Goal: Use online tool/utility: Utilize a website feature to perform a specific function

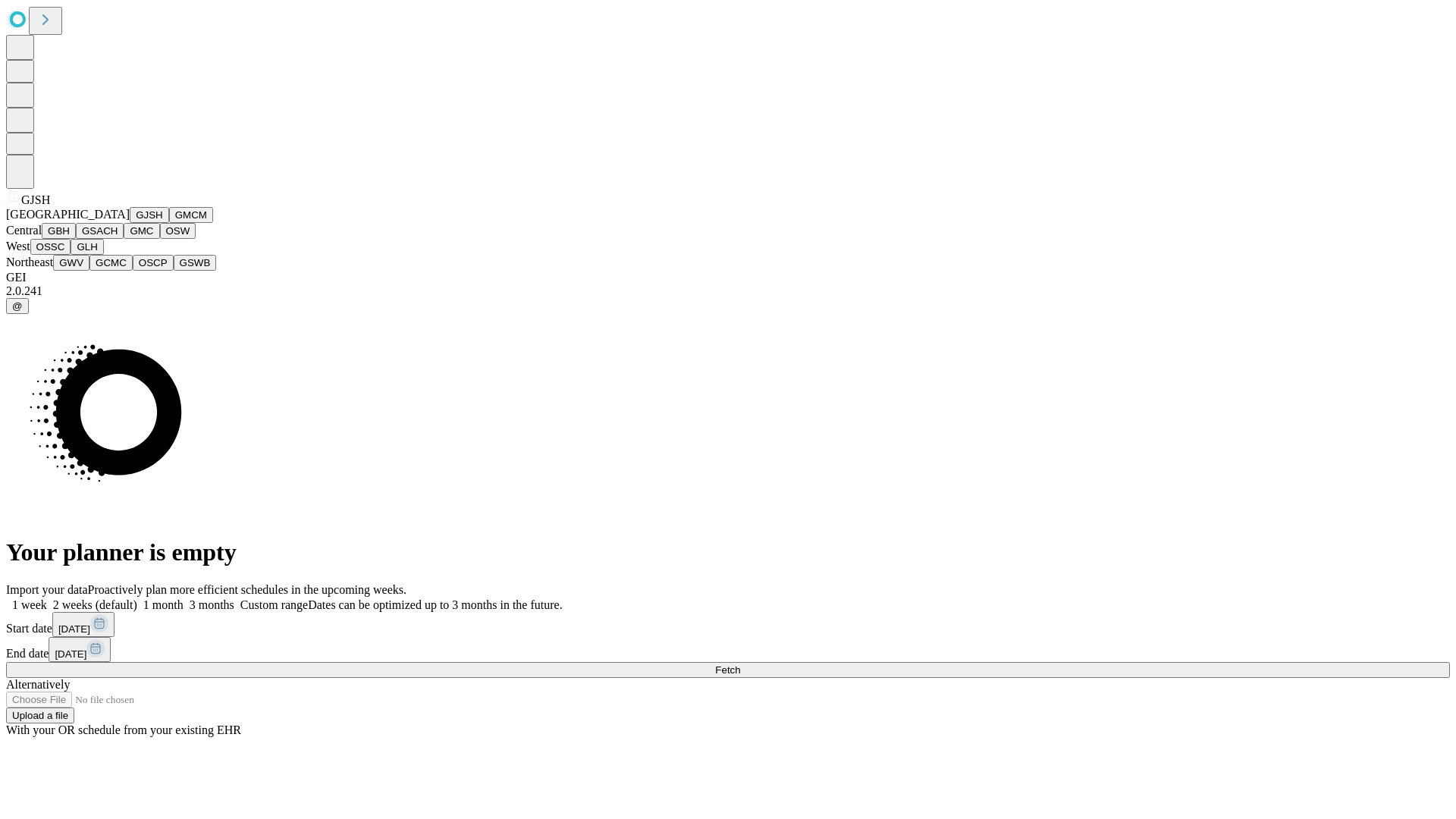
click at [130, 223] on button "GJSH" at bounding box center [149, 215] width 39 height 16
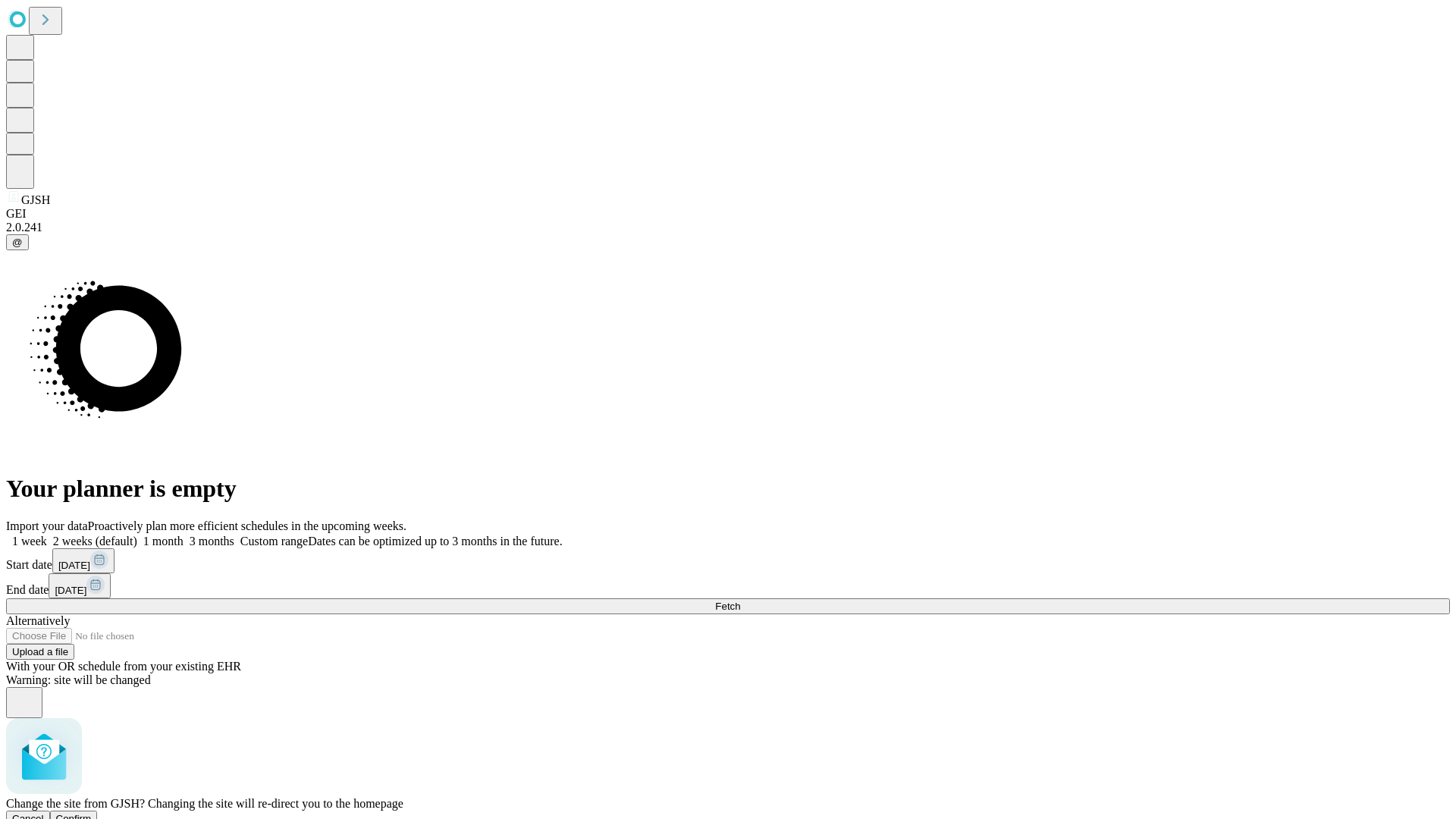
click at [91, 813] on span "Confirm" at bounding box center [74, 818] width 35 height 12
click at [184, 535] on label "1 month" at bounding box center [161, 541] width 46 height 13
click at [740, 601] on span "Fetch" at bounding box center [728, 606] width 25 height 12
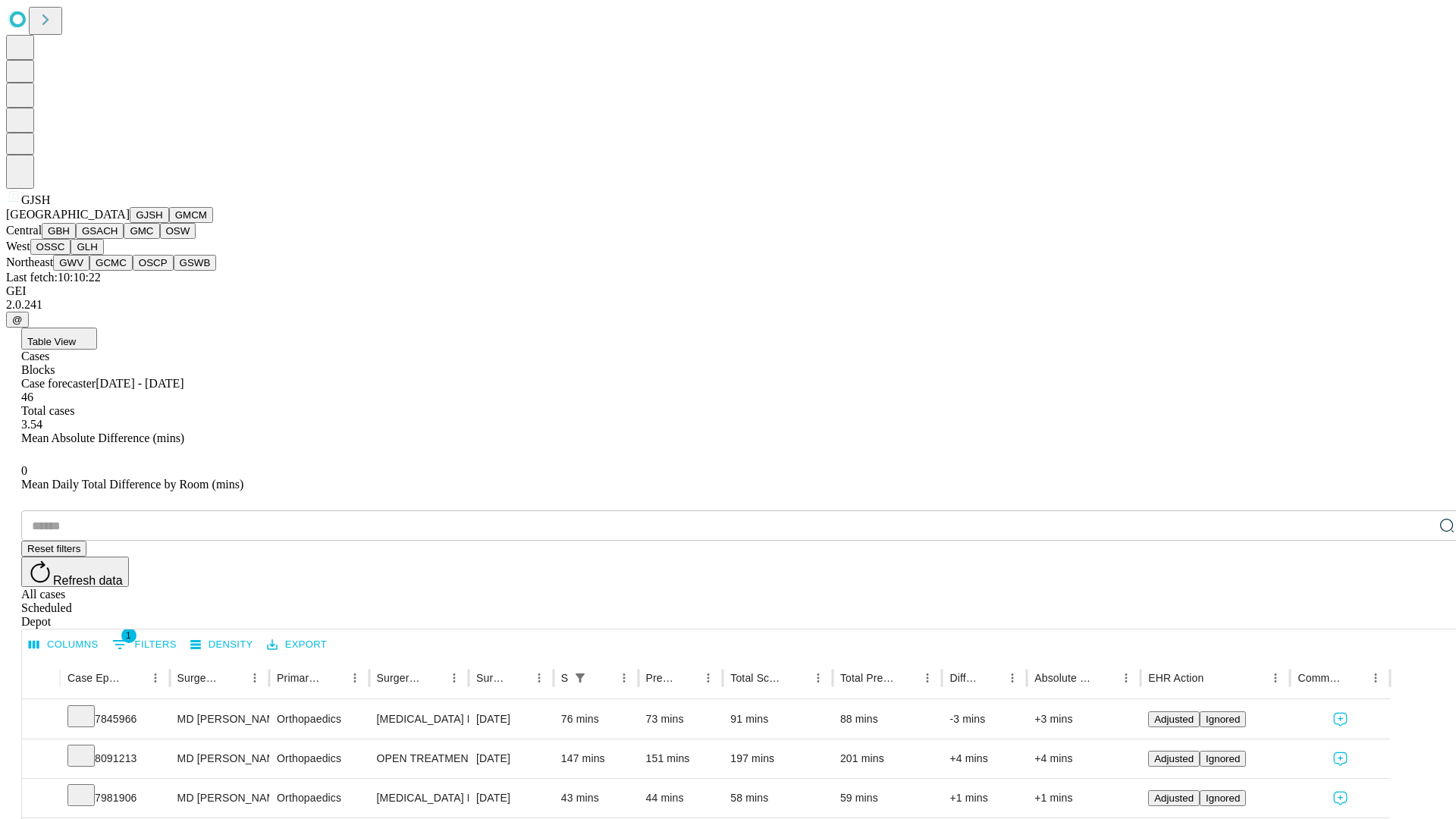
click at [169, 223] on button "GMCM" at bounding box center [192, 215] width 44 height 16
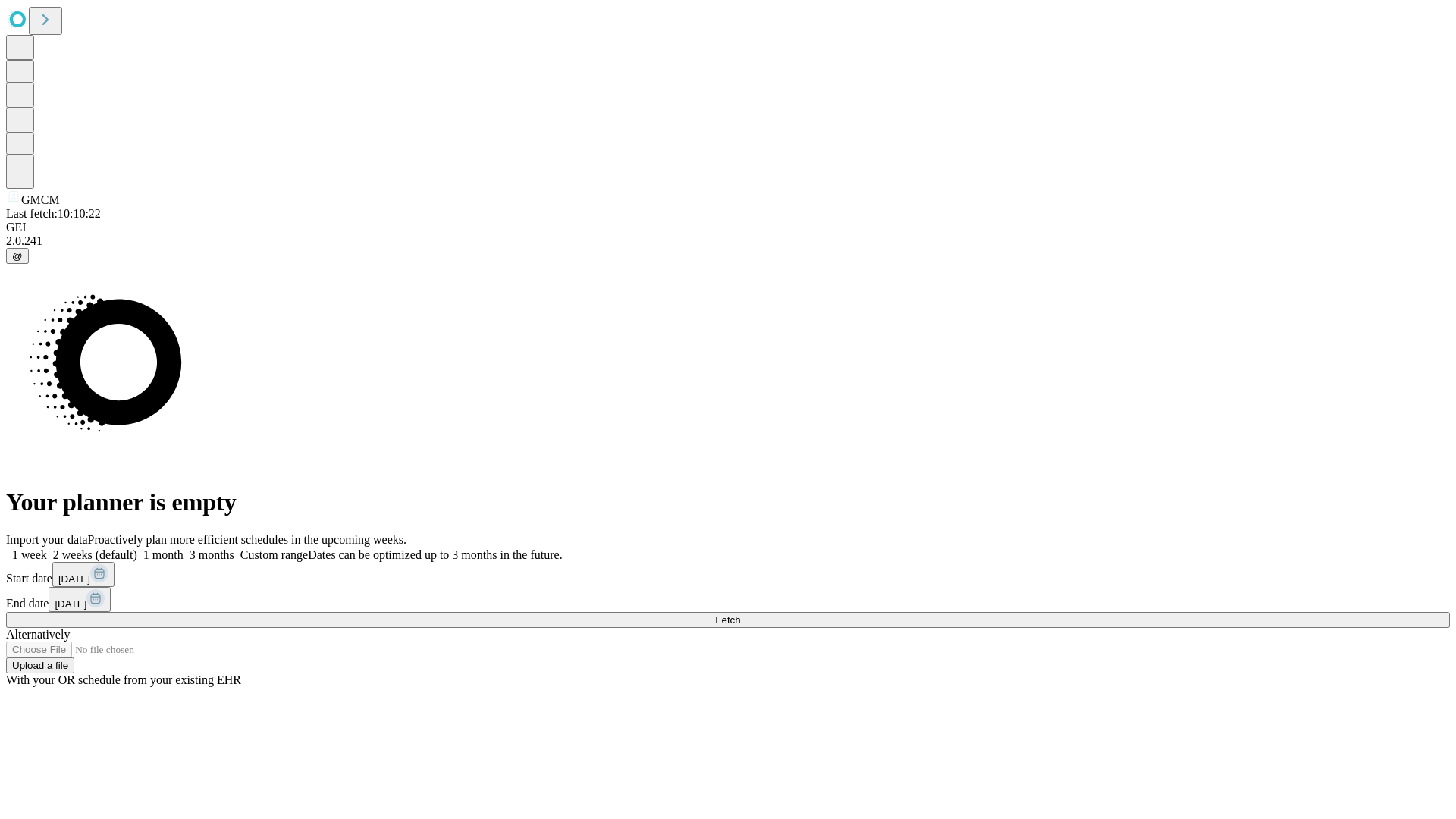
click at [184, 548] on label "1 month" at bounding box center [161, 555] width 46 height 13
click at [740, 614] on span "Fetch" at bounding box center [728, 619] width 25 height 12
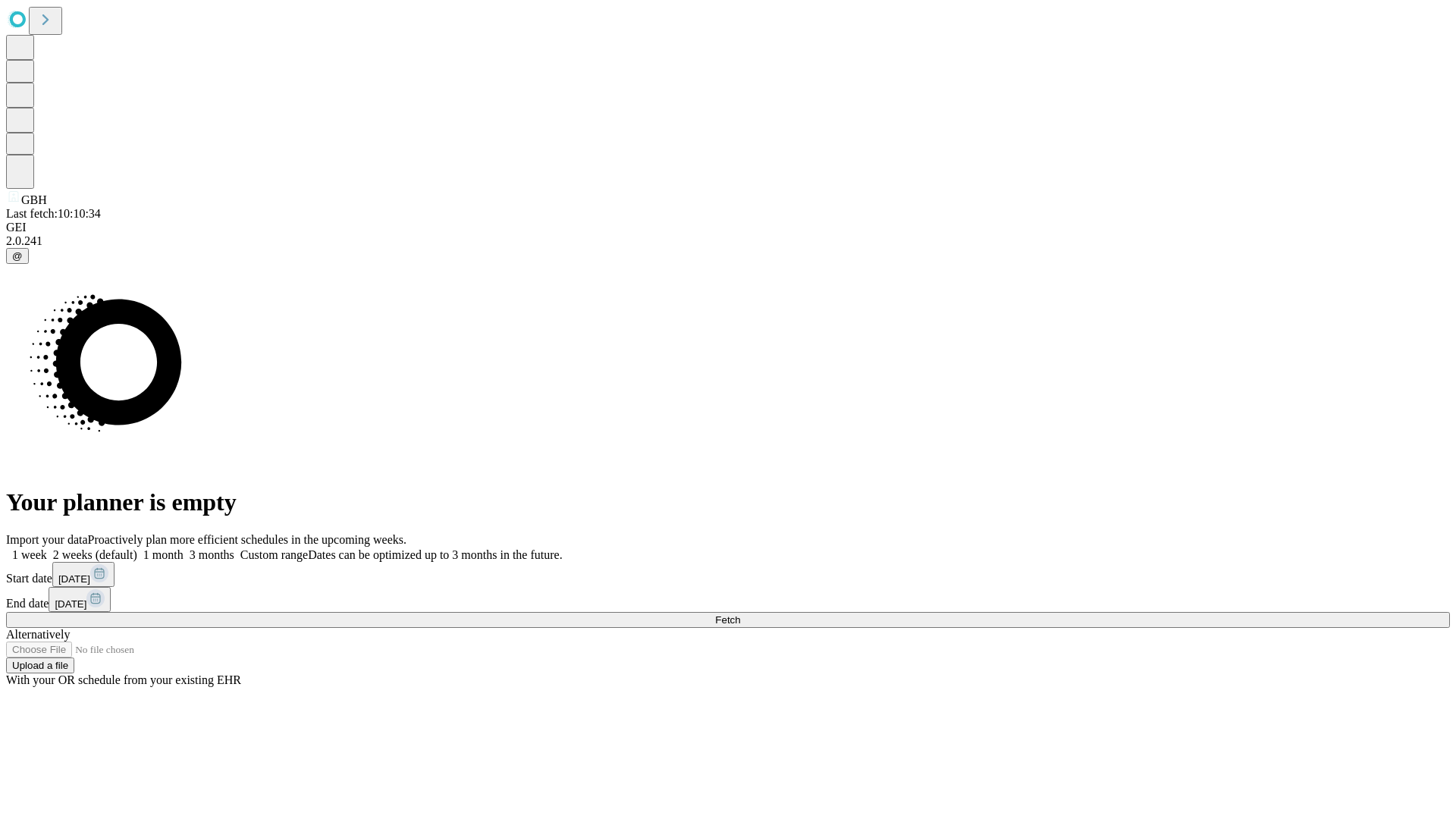
click at [184, 548] on label "1 month" at bounding box center [161, 555] width 46 height 13
click at [740, 614] on span "Fetch" at bounding box center [728, 619] width 25 height 12
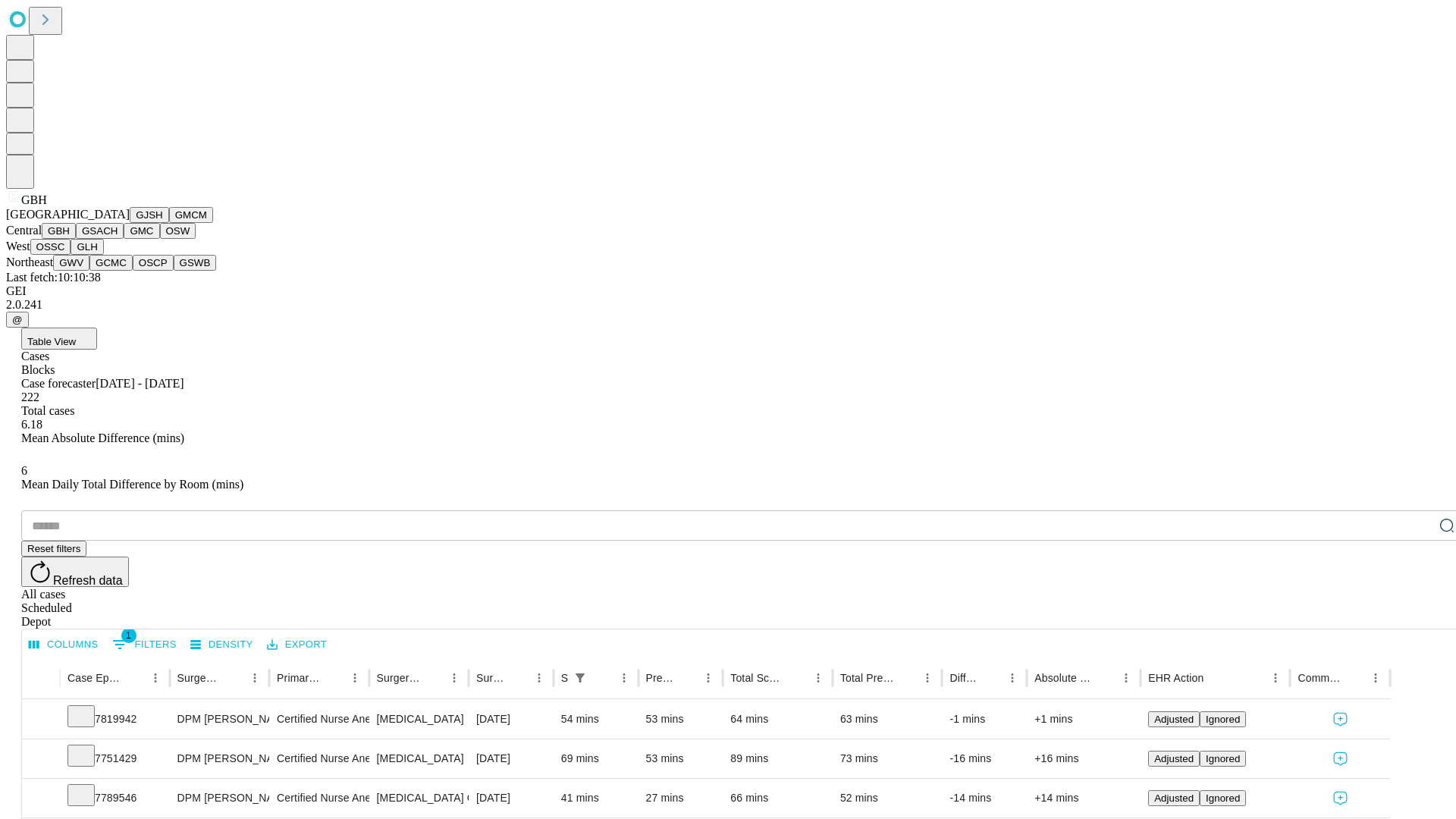
click at [117, 239] on button "GSACH" at bounding box center [99, 231] width 48 height 16
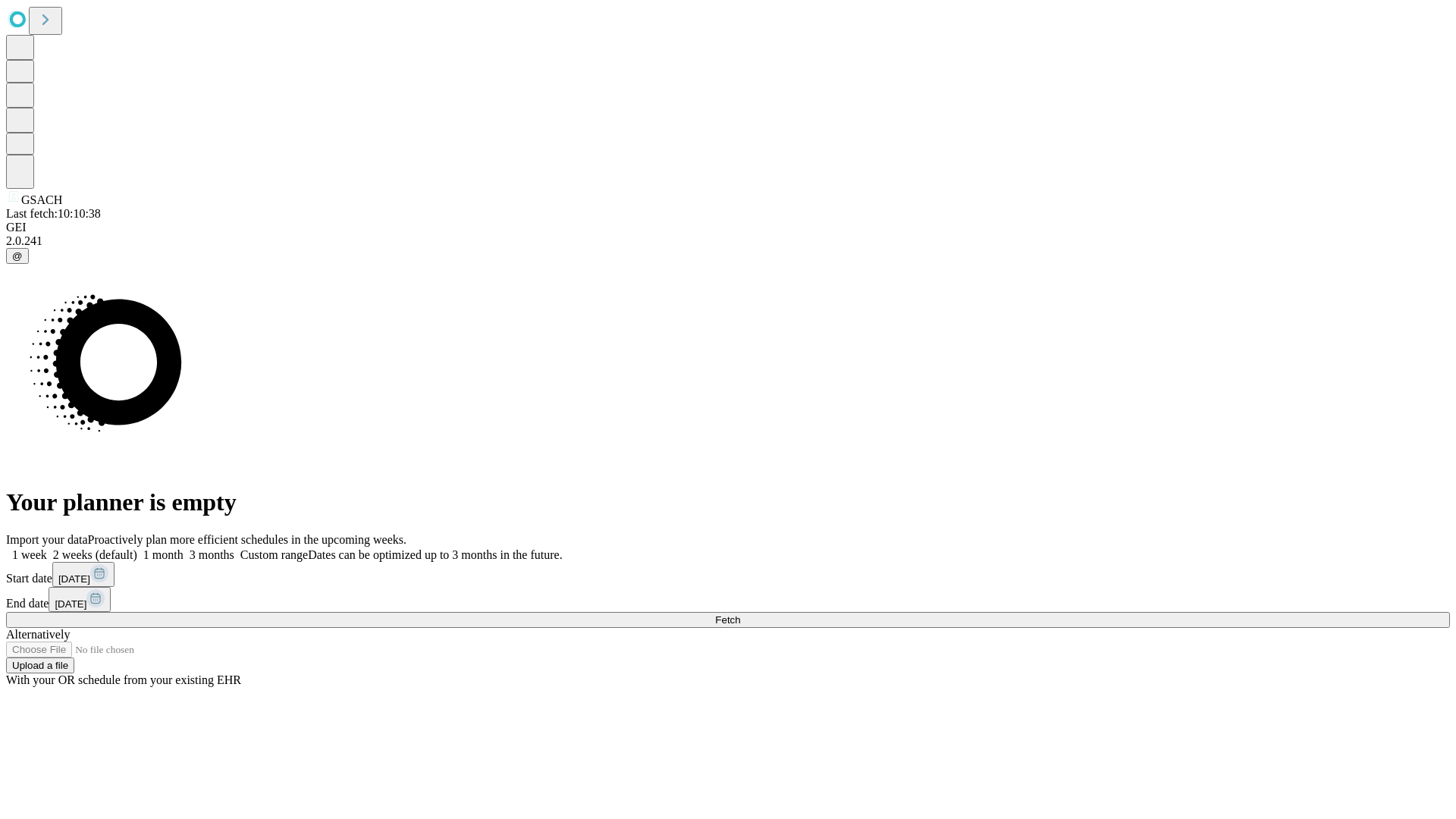
click at [184, 548] on label "1 month" at bounding box center [161, 555] width 46 height 13
click at [740, 614] on span "Fetch" at bounding box center [728, 619] width 25 height 12
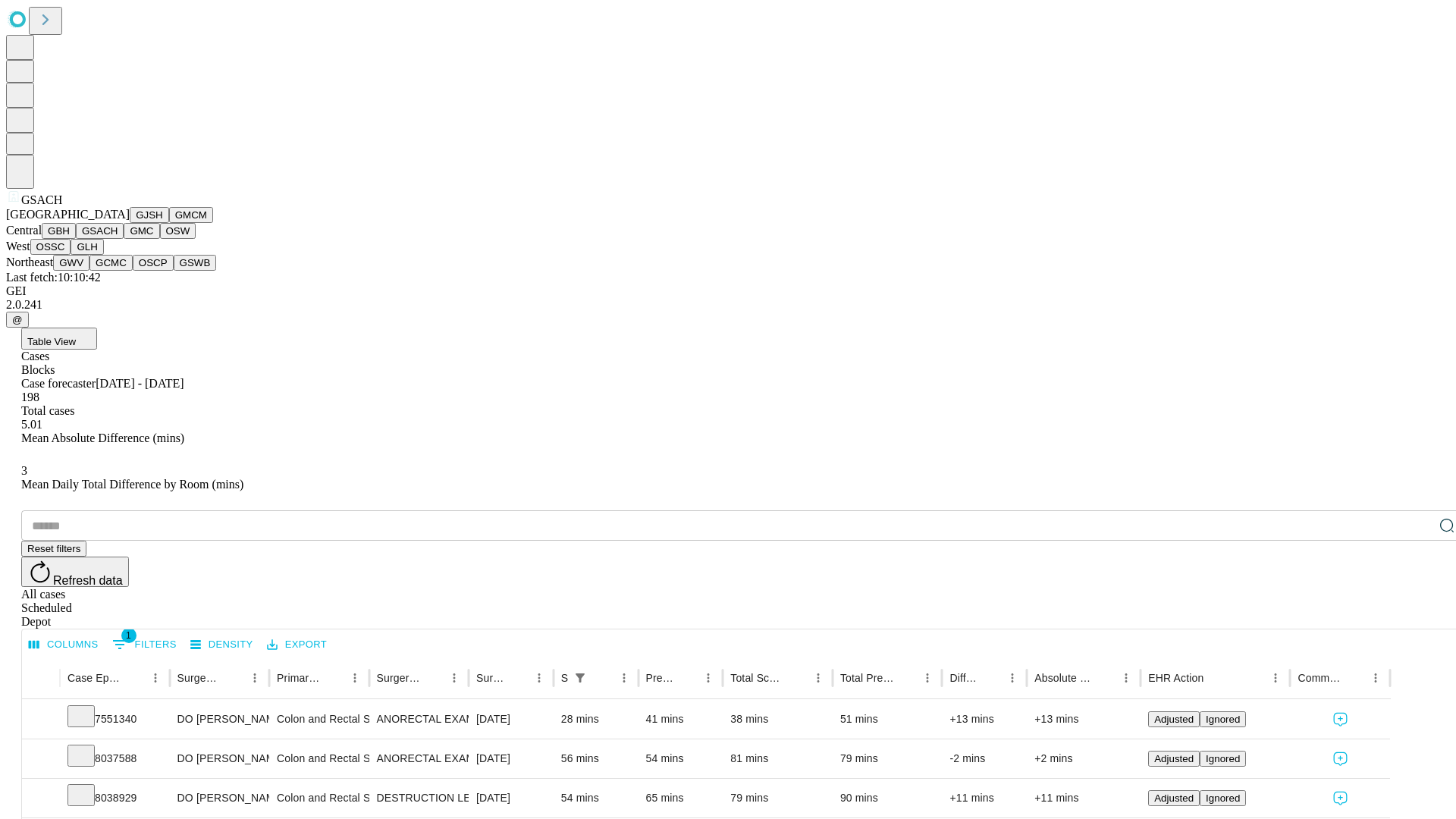
click at [123, 239] on button "GMC" at bounding box center [141, 231] width 35 height 16
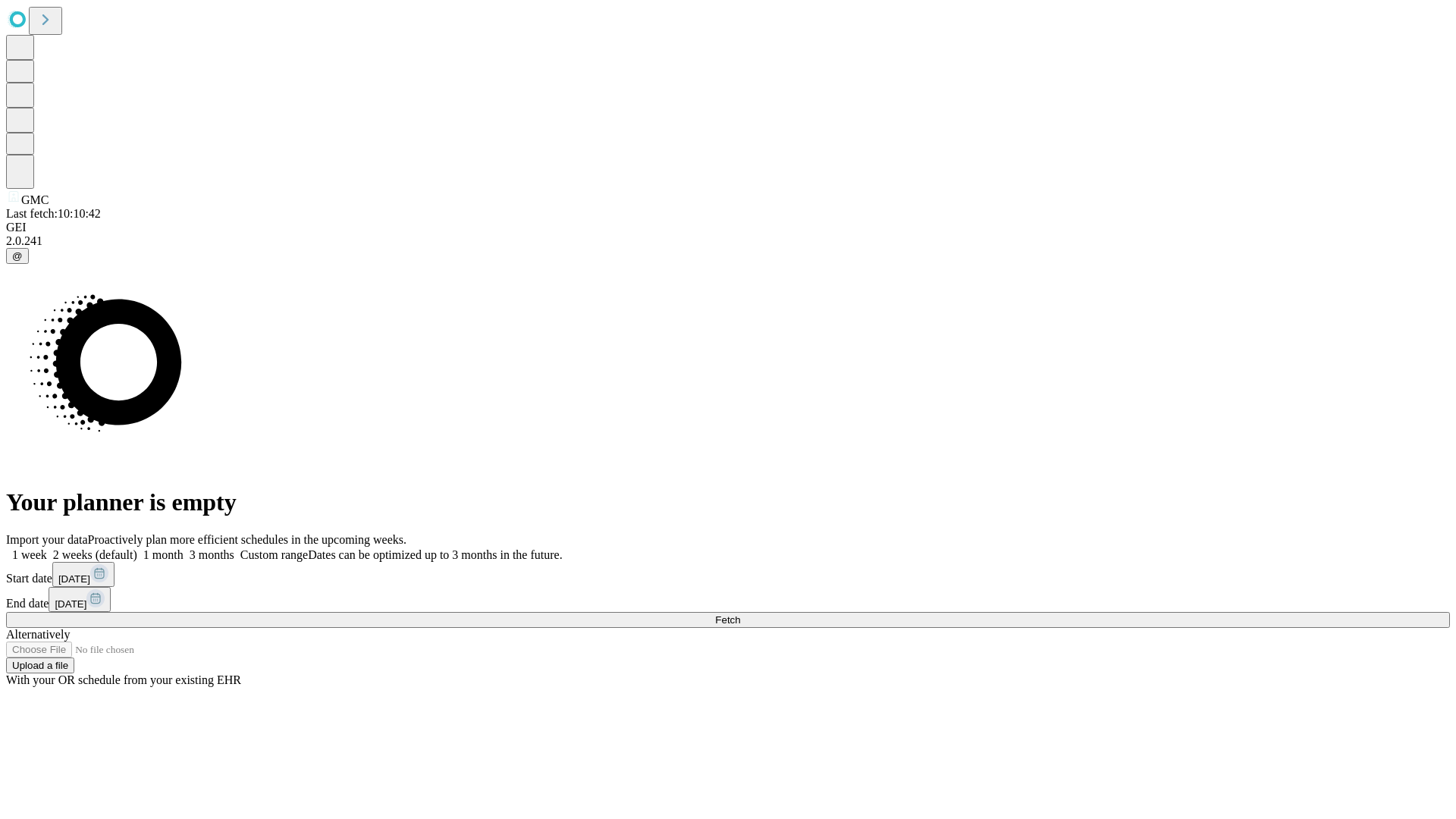
click at [184, 548] on label "1 month" at bounding box center [161, 555] width 46 height 13
click at [740, 614] on span "Fetch" at bounding box center [728, 619] width 25 height 12
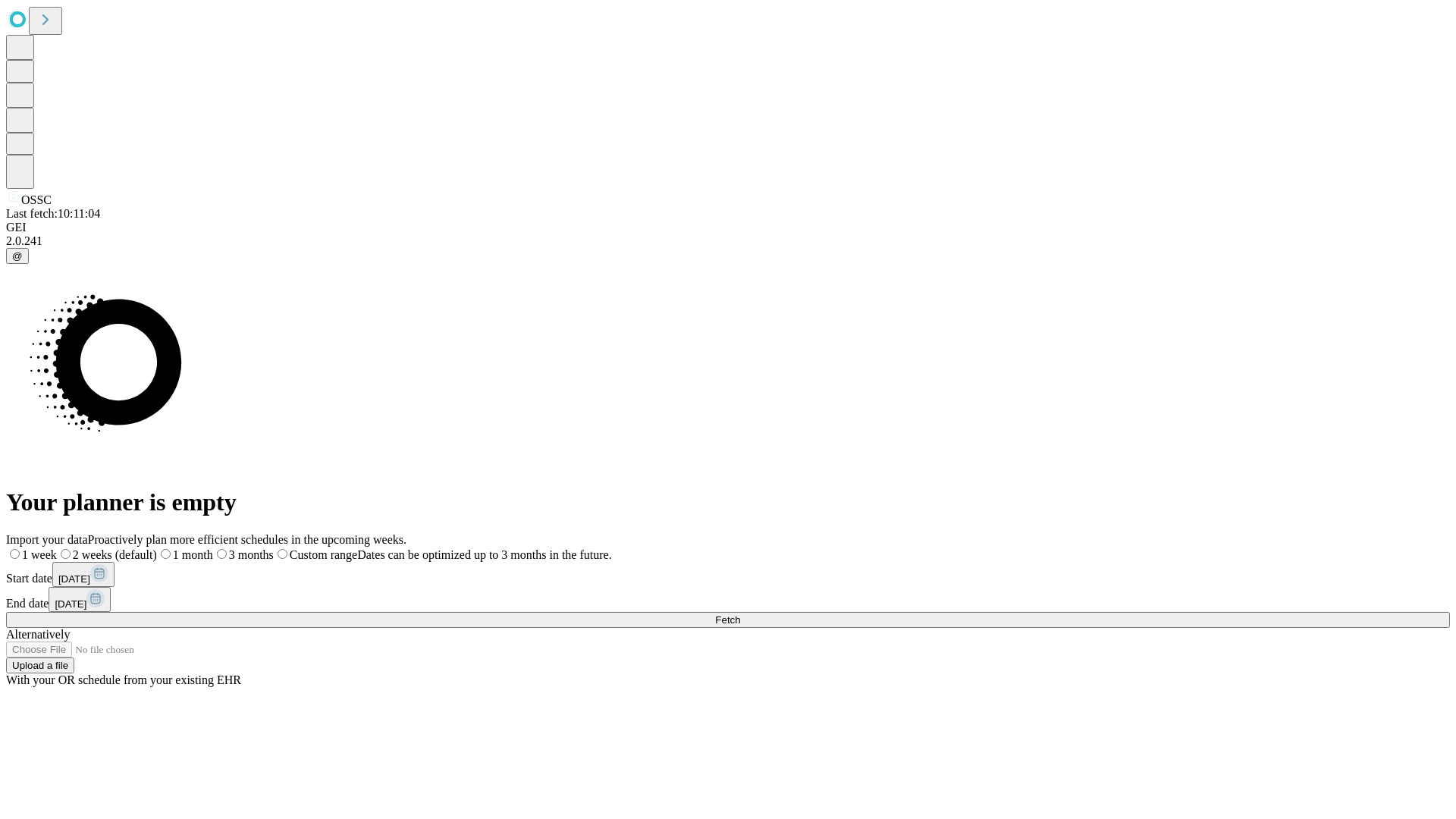
click at [213, 548] on label "1 month" at bounding box center [185, 555] width 56 height 13
click at [740, 614] on span "Fetch" at bounding box center [728, 619] width 25 height 12
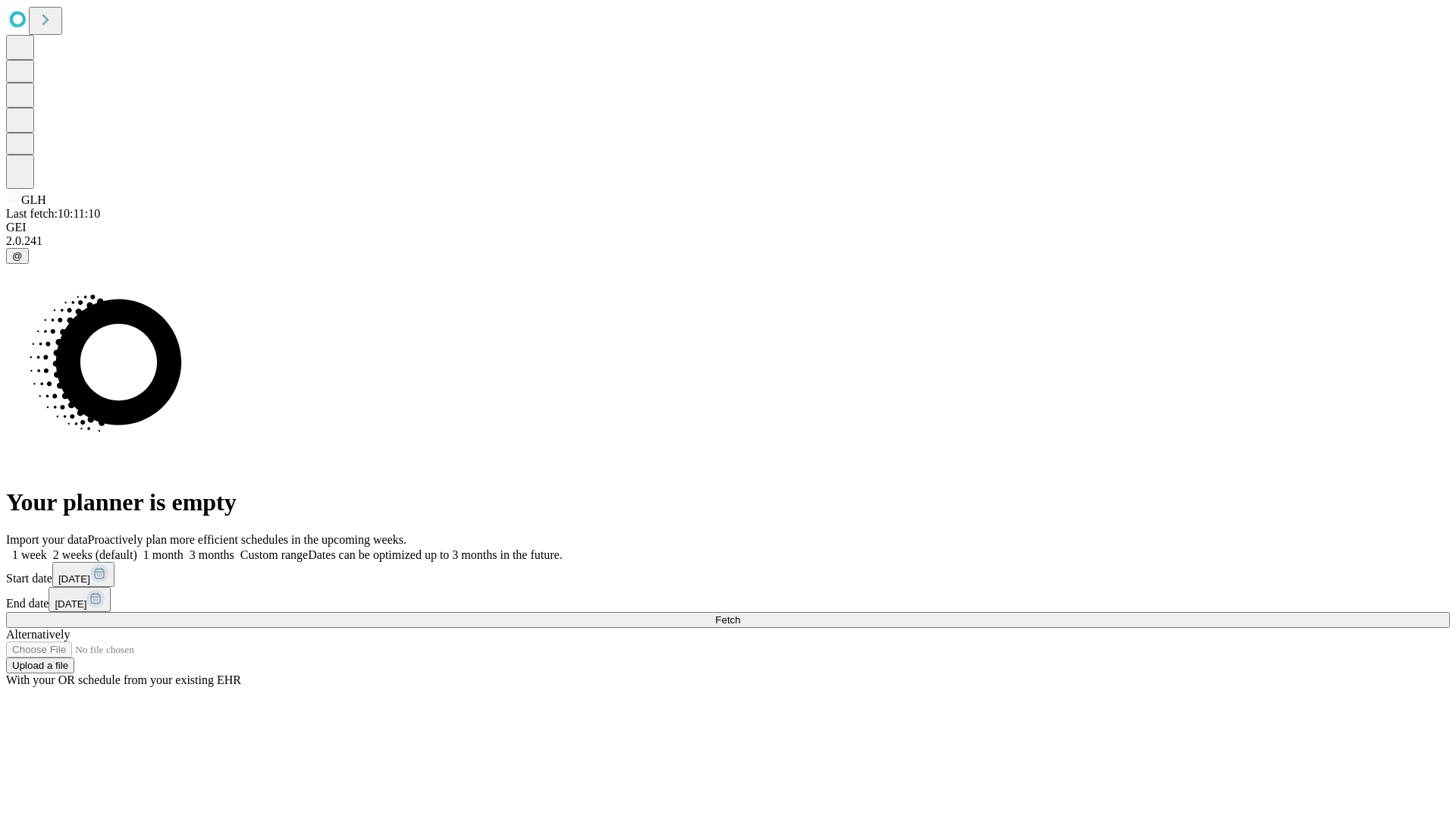
click at [184, 548] on label "1 month" at bounding box center [161, 555] width 46 height 13
click at [740, 614] on span "Fetch" at bounding box center [728, 619] width 25 height 12
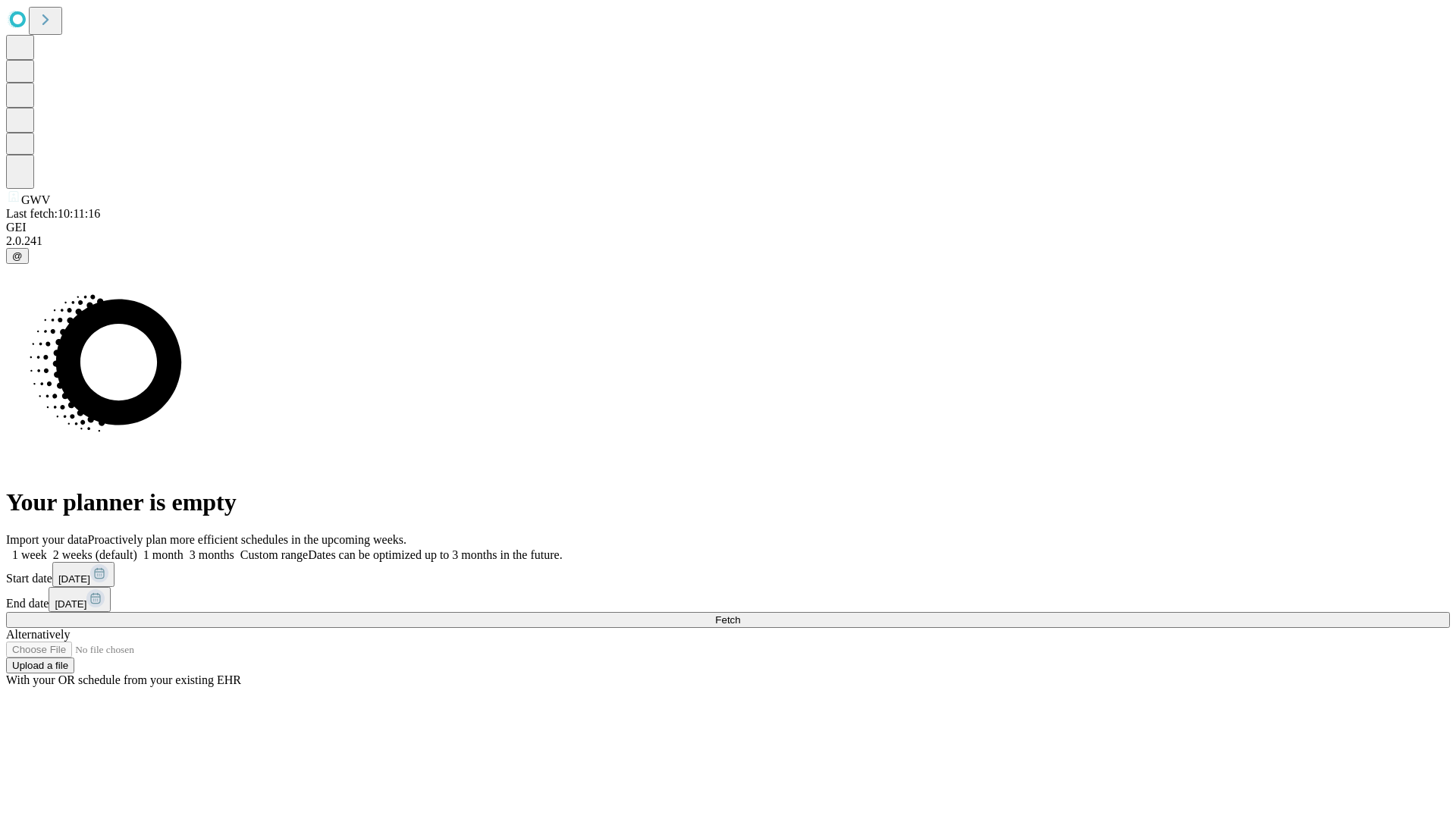
click at [740, 614] on span "Fetch" at bounding box center [728, 619] width 25 height 12
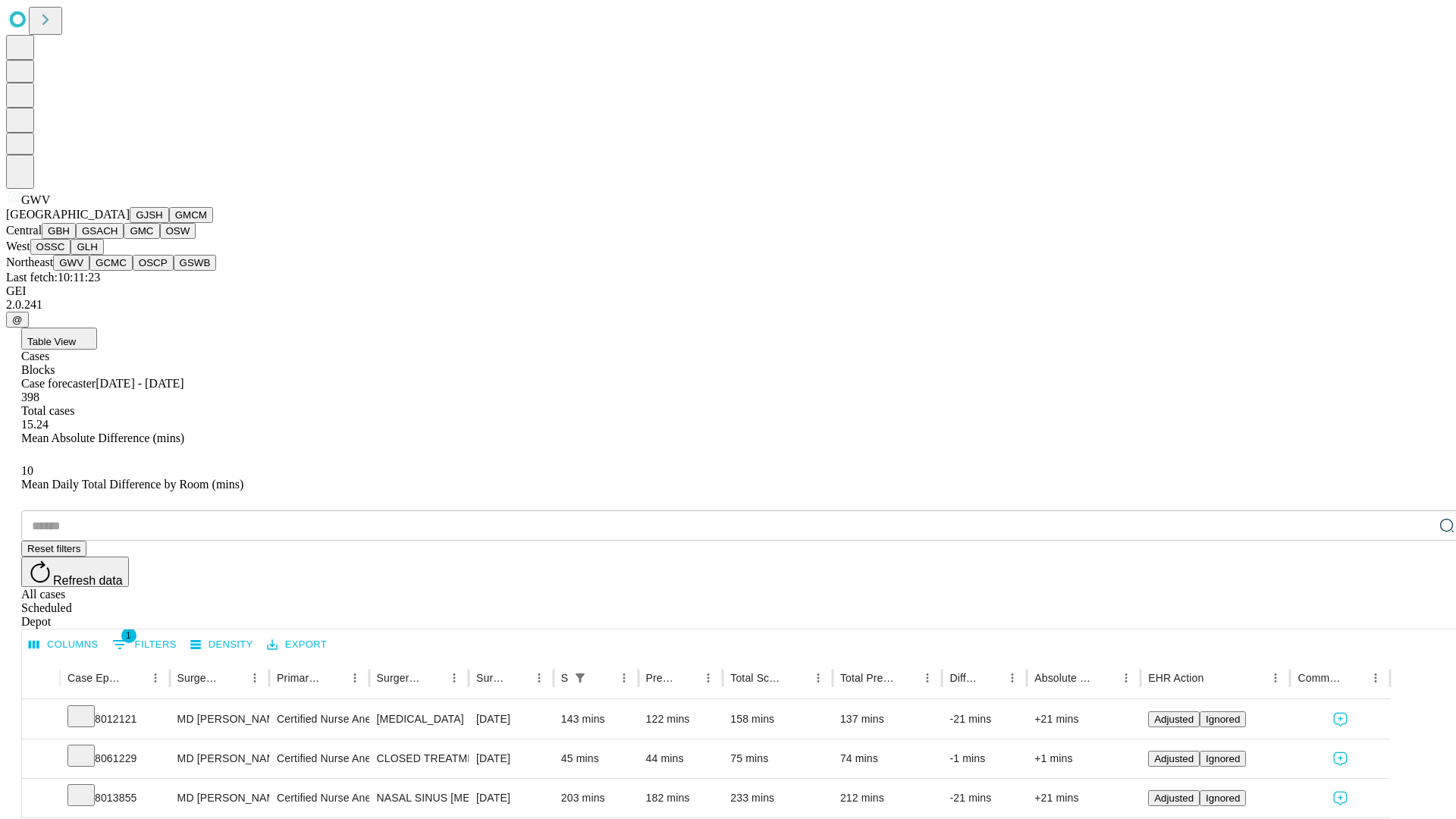
click at [117, 271] on button "GCMC" at bounding box center [111, 263] width 43 height 16
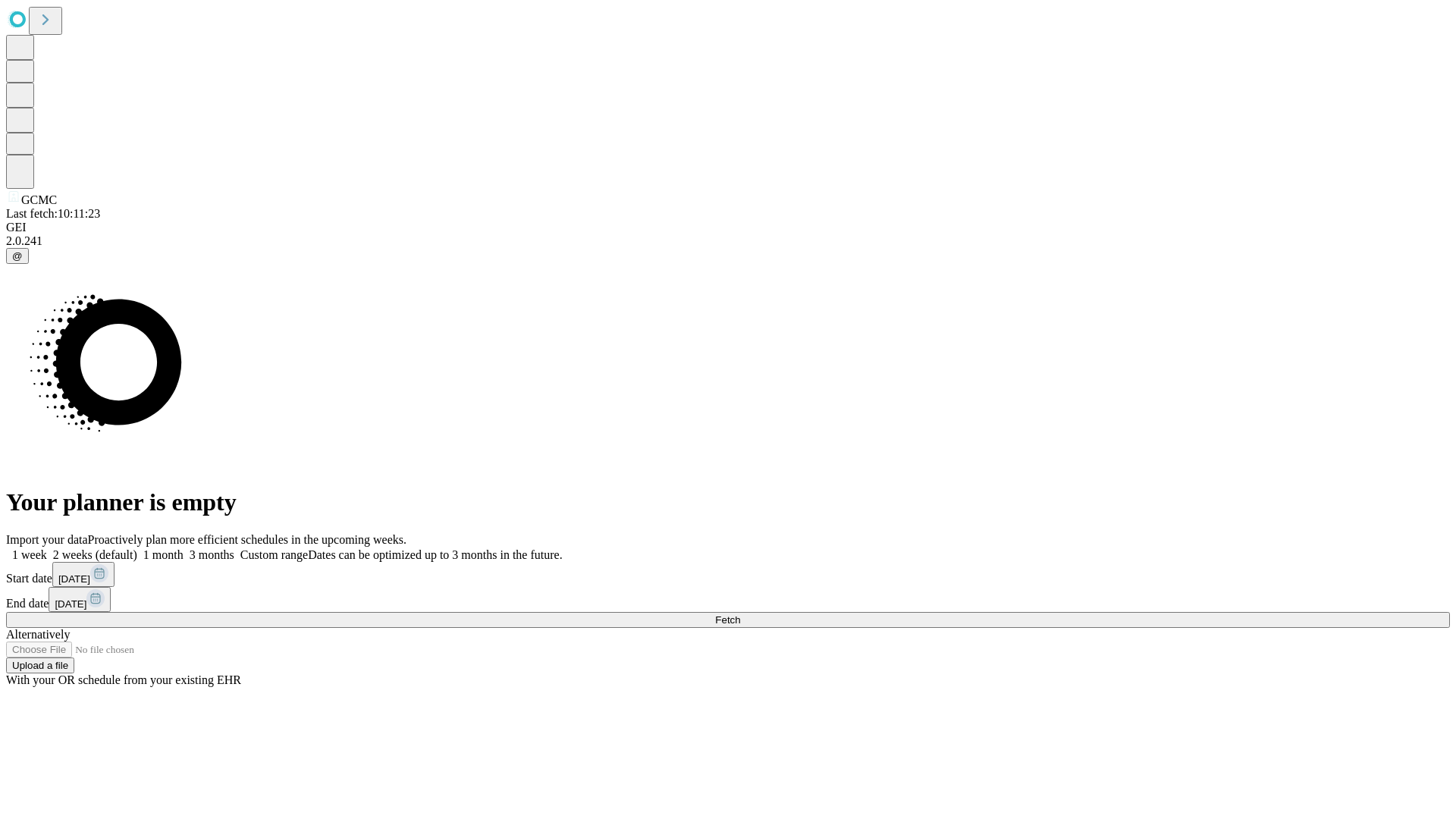
click at [184, 548] on label "1 month" at bounding box center [161, 555] width 46 height 13
click at [740, 614] on span "Fetch" at bounding box center [728, 619] width 25 height 12
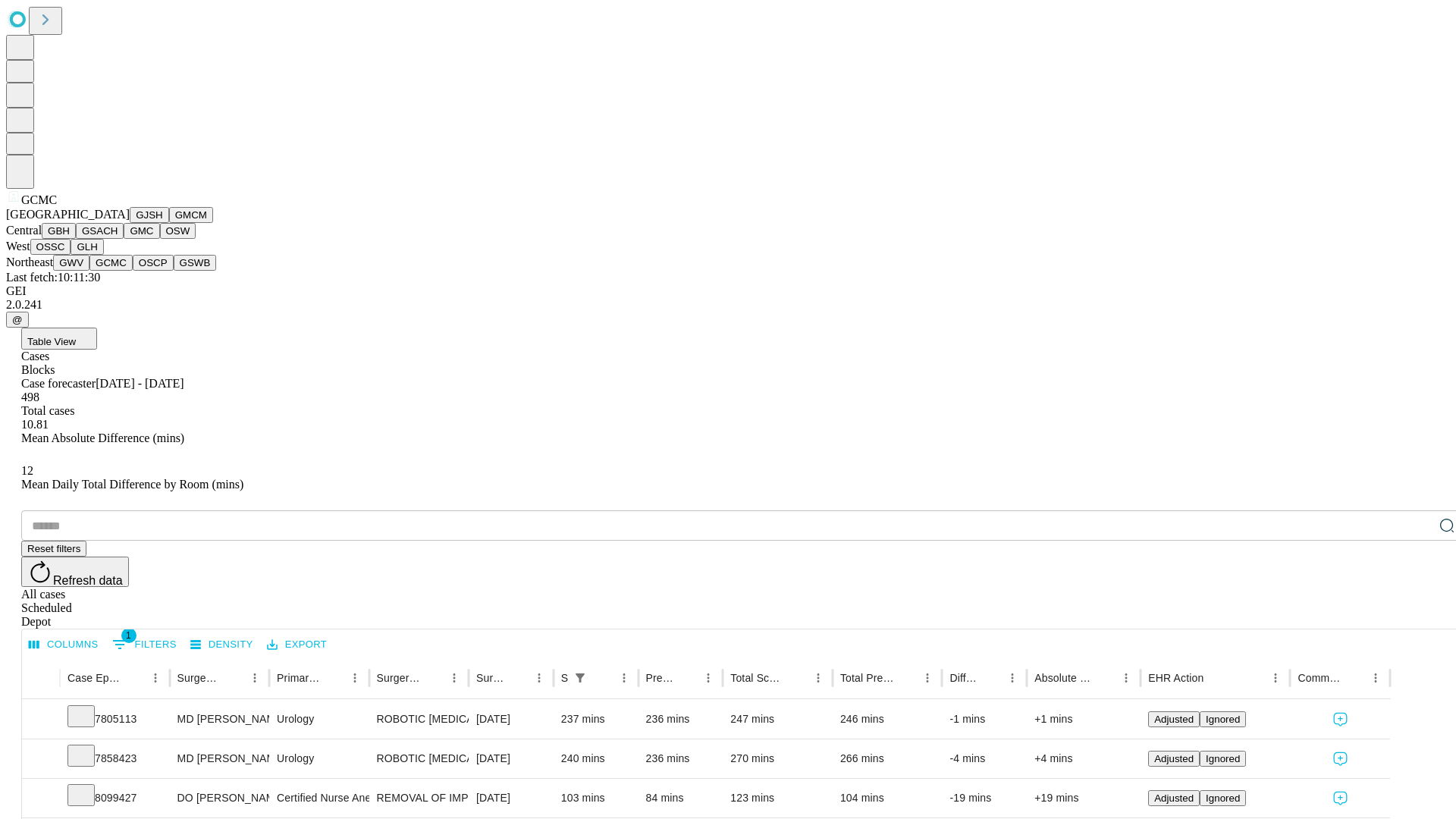
click at [133, 271] on button "OSCP" at bounding box center [153, 263] width 41 height 16
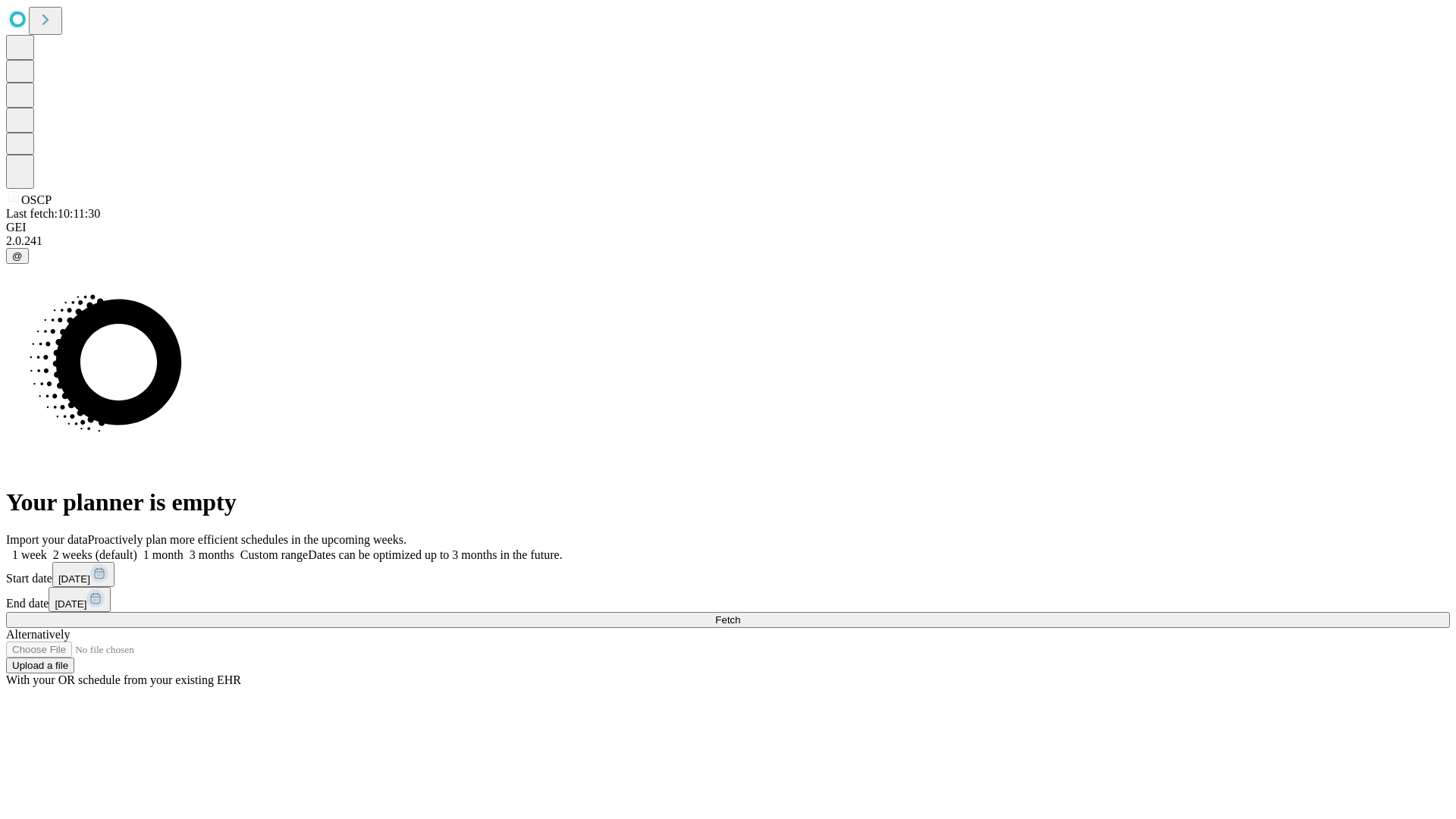
click at [184, 548] on label "1 month" at bounding box center [161, 555] width 46 height 13
click at [740, 614] on span "Fetch" at bounding box center [728, 619] width 25 height 12
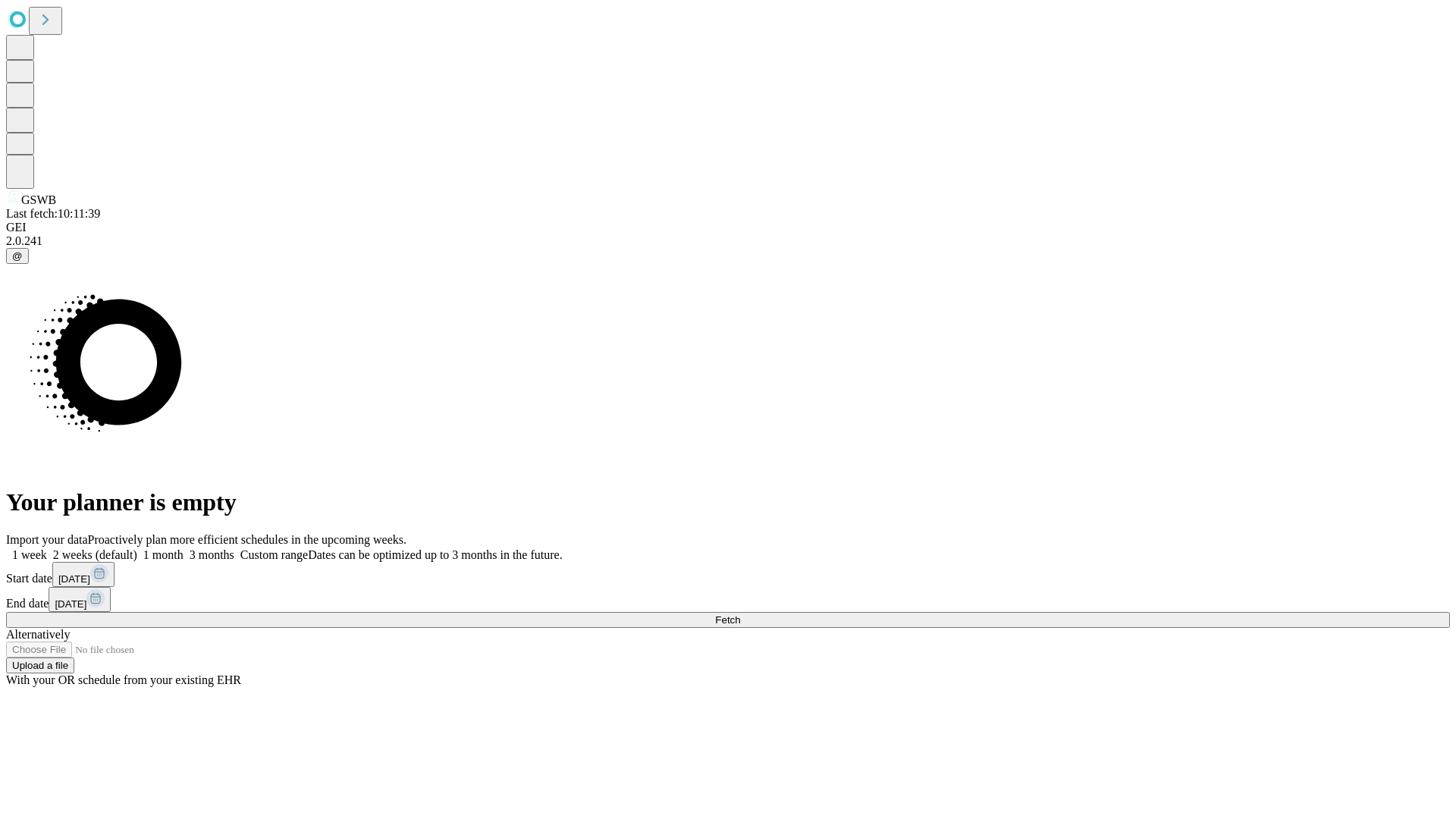
click at [184, 548] on label "1 month" at bounding box center [161, 555] width 46 height 13
click at [740, 614] on span "Fetch" at bounding box center [728, 619] width 25 height 12
